Goal: Find contact information: Find contact information

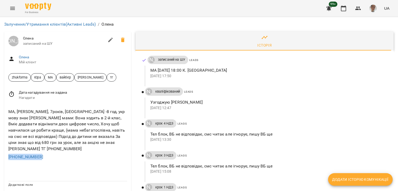
drag, startPoint x: 40, startPoint y: 155, endPoint x: 7, endPoint y: 155, distance: 33.5
click at [7, 154] on div "МА, [PERSON_NAME], 7років, [GEOGRAPHIC_DATA] -8 год, укр мову знає Коментар мам…" at bounding box center [67, 134] width 127 height 60
copy link "[PHONE_NUMBER]"
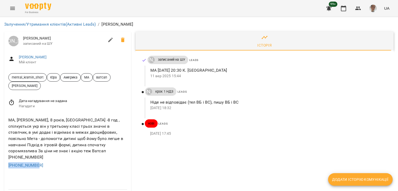
drag, startPoint x: 41, startPoint y: 156, endPoint x: 3, endPoint y: 157, distance: 37.4
copy link "[PHONE_NUMBER]"
